Goal: Navigation & Orientation: Find specific page/section

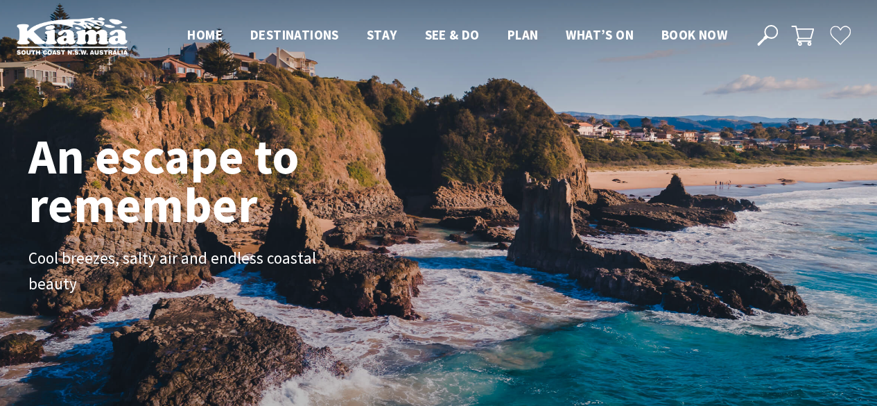
scroll to position [250, 887]
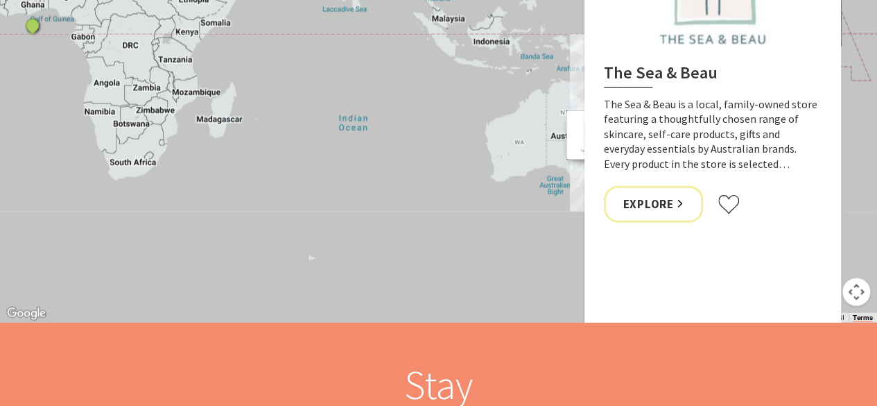
scroll to position [1803, 0]
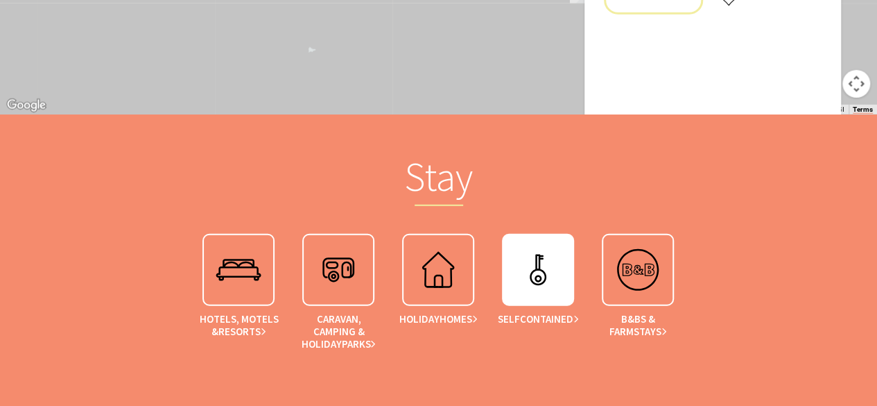
click at [539, 248] on img at bounding box center [537, 269] width 55 height 55
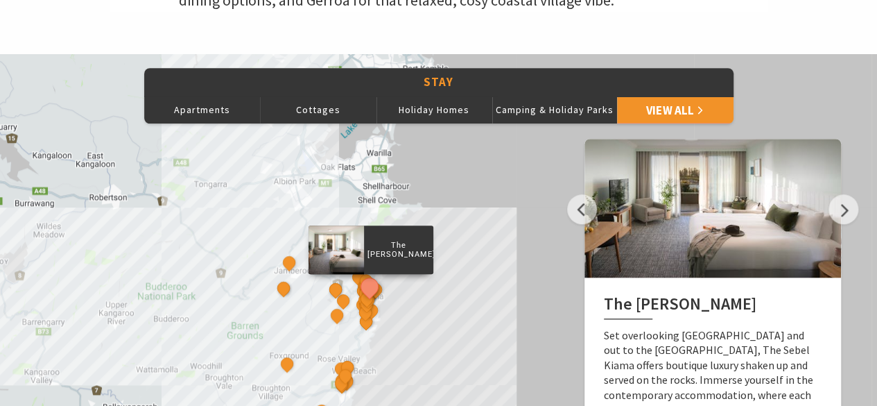
scroll to position [624, 0]
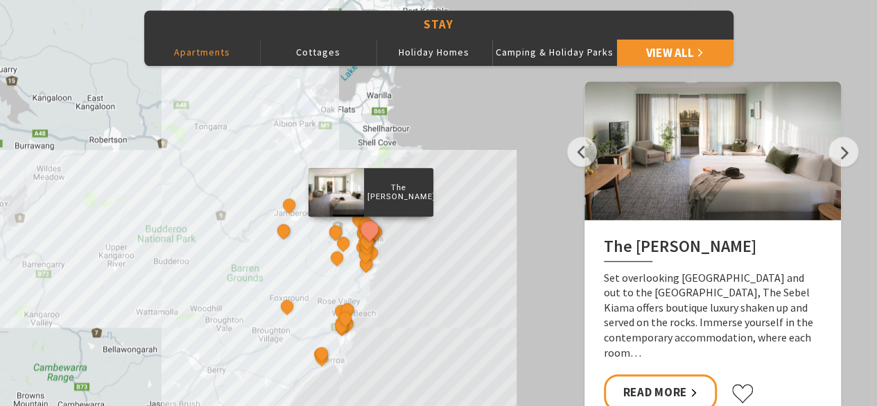
click at [183, 55] on button "Apartments" at bounding box center [202, 52] width 116 height 28
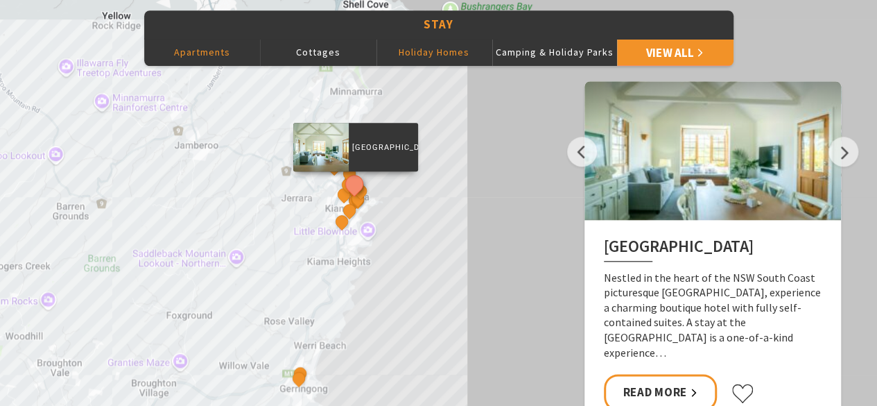
click at [451, 52] on button "Holiday Homes" at bounding box center [435, 52] width 116 height 28
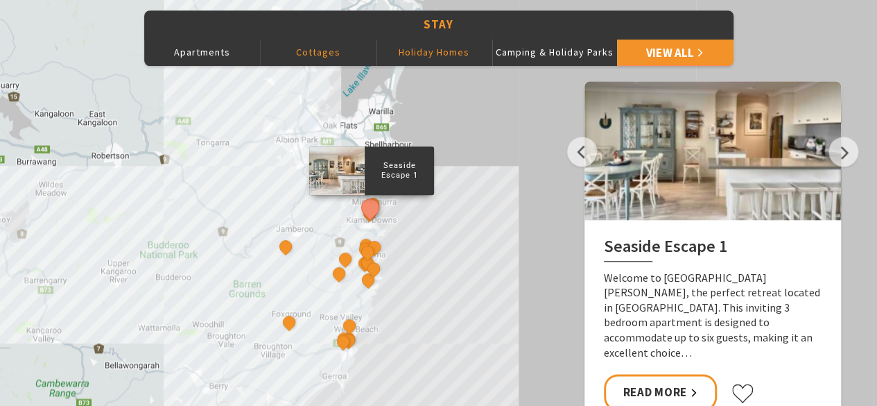
click at [308, 49] on button "Cottages" at bounding box center [318, 52] width 116 height 28
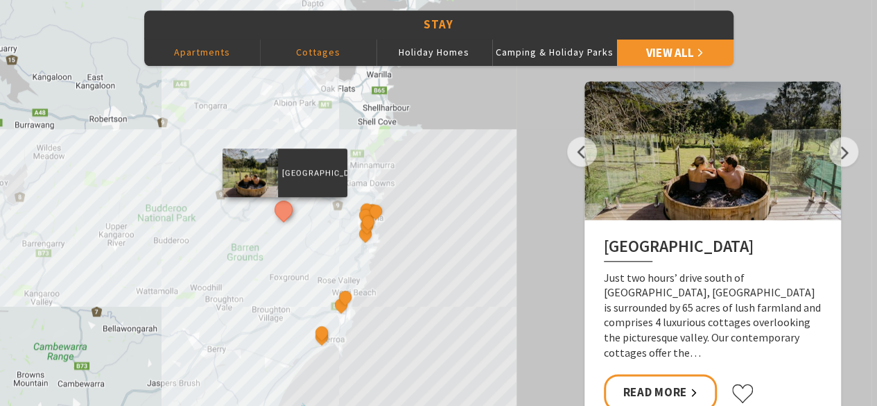
click at [184, 52] on button "Apartments" at bounding box center [202, 52] width 116 height 28
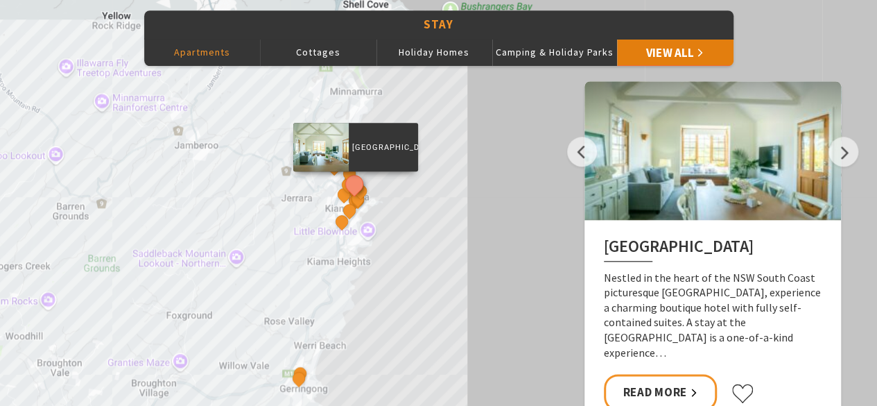
click at [689, 55] on link "View All" at bounding box center [675, 52] width 116 height 28
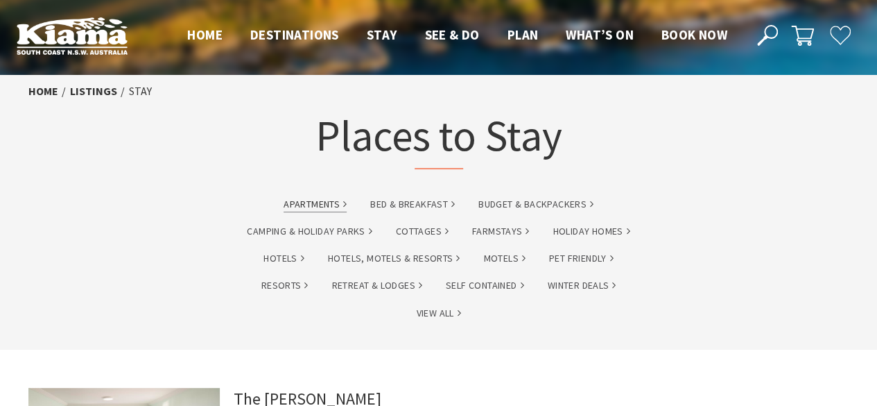
click at [305, 205] on link "Apartments" at bounding box center [315, 204] width 63 height 16
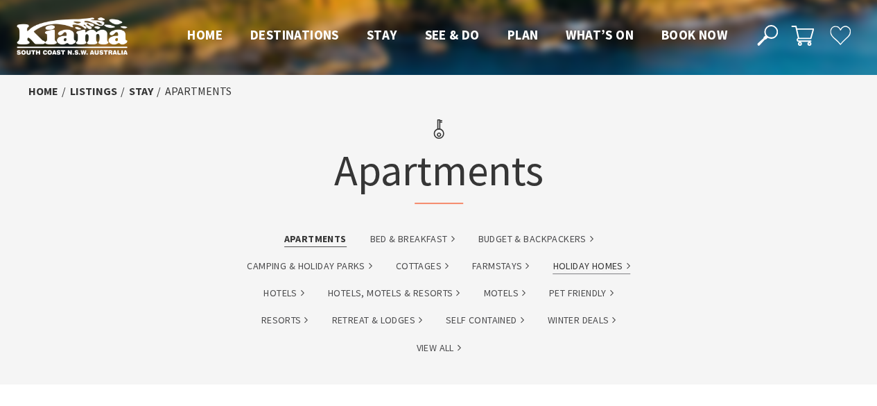
click at [566, 264] on link "Holiday Homes" at bounding box center [591, 266] width 77 height 16
